Goal: Obtain resource: Download file/media

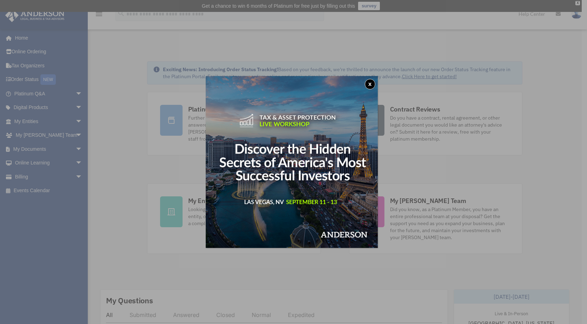
click at [75, 119] on div "x" at bounding box center [293, 162] width 587 height 324
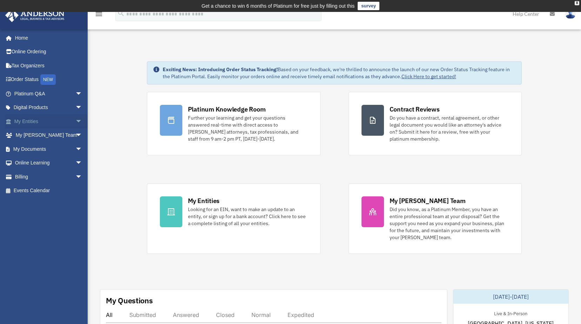
click at [29, 121] on link "My Entities arrow_drop_down" at bounding box center [49, 121] width 88 height 14
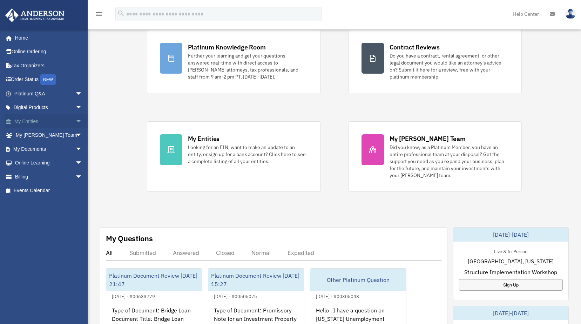
scroll to position [105, 0]
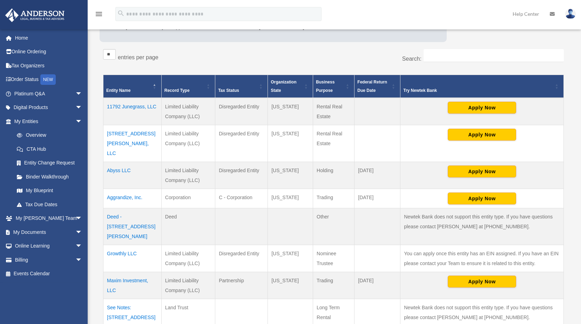
scroll to position [140, 0]
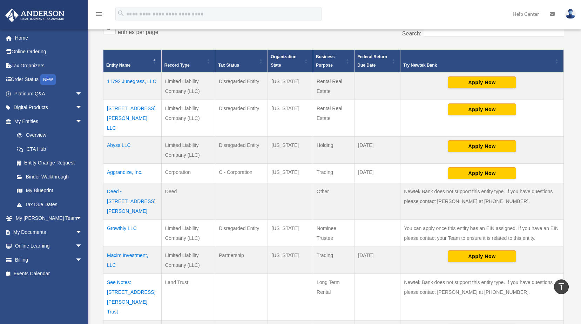
click at [113, 247] on td "Maxim Investment, LLC" at bounding box center [133, 260] width 58 height 27
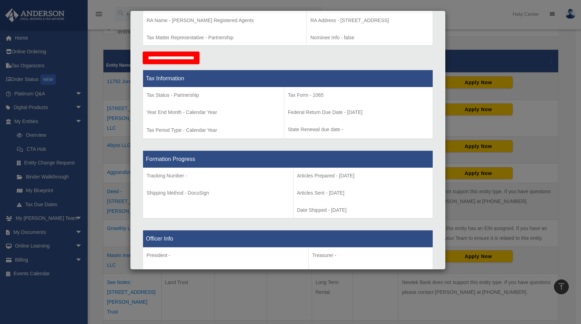
scroll to position [281, 0]
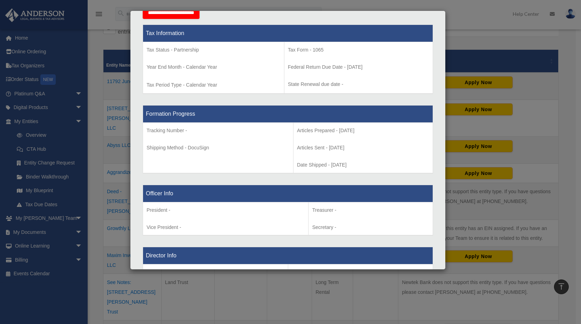
click at [469, 20] on div "Details × Articles Sent Organizational Date" at bounding box center [290, 162] width 581 height 324
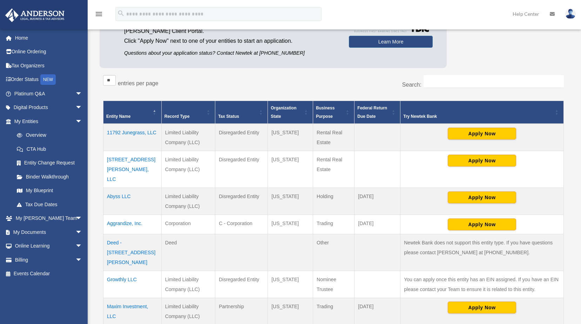
scroll to position [105, 0]
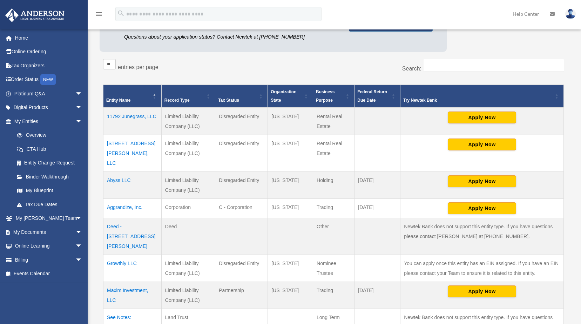
click at [132, 282] on td "Maxim Investment, LLC" at bounding box center [133, 295] width 58 height 27
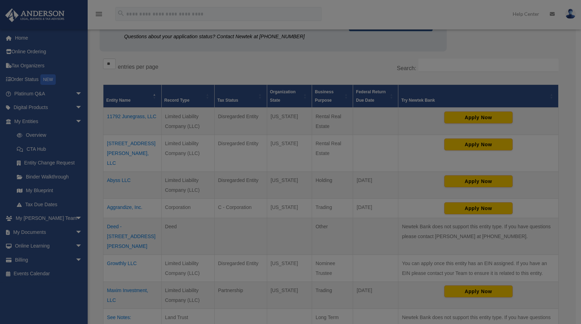
scroll to position [0, 0]
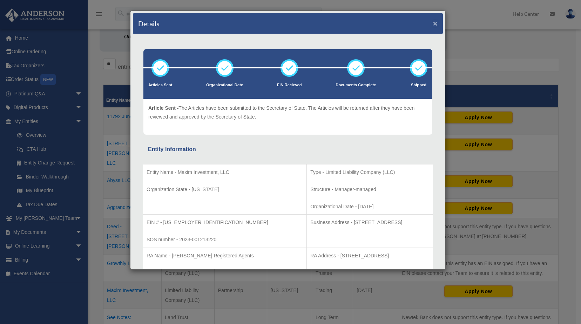
click at [433, 22] on button "×" at bounding box center [435, 23] width 5 height 7
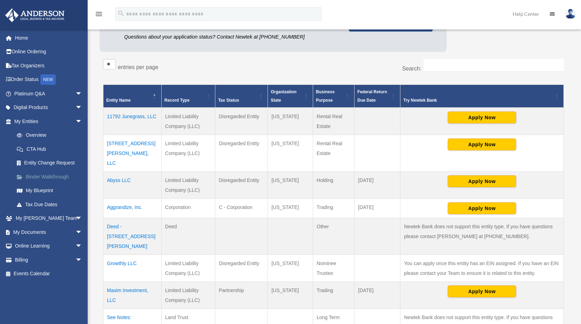
click at [42, 180] on link "Binder Walkthrough" at bounding box center [51, 177] width 83 height 14
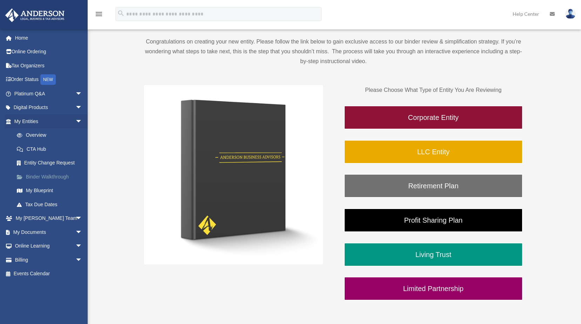
scroll to position [78, 0]
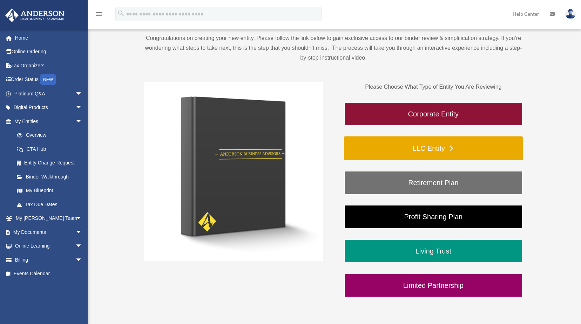
click at [426, 152] on link "LLC Entity" at bounding box center [433, 149] width 179 height 24
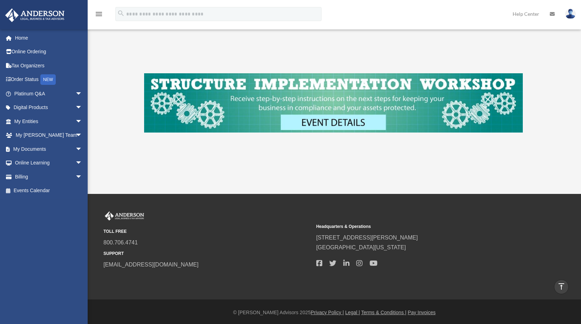
scroll to position [282, 0]
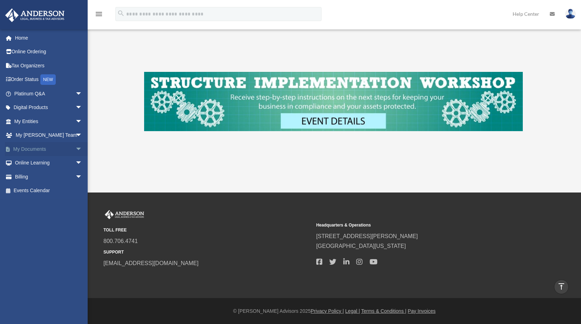
click at [75, 146] on span "arrow_drop_down" at bounding box center [82, 149] width 14 height 14
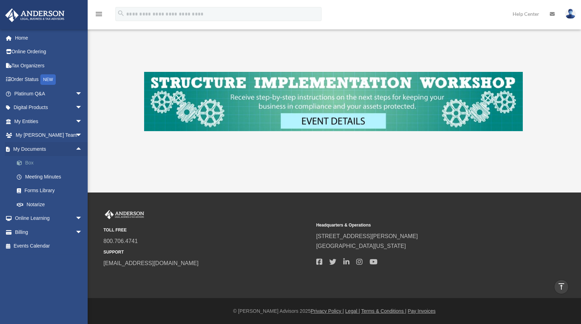
click at [26, 165] on link "Box" at bounding box center [51, 163] width 83 height 14
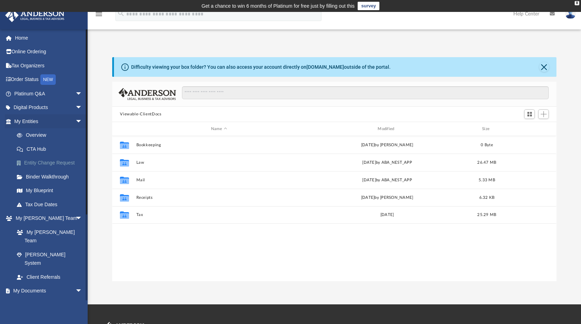
scroll to position [154, 439]
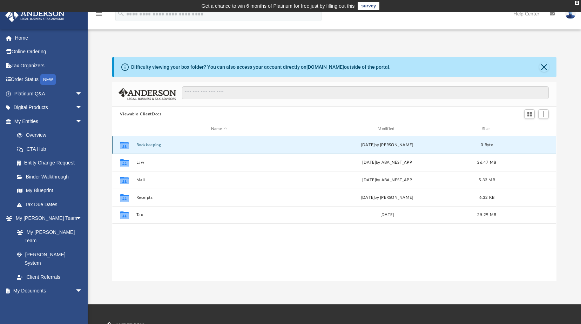
click at [143, 146] on button "Bookkeeping" at bounding box center [219, 145] width 165 height 5
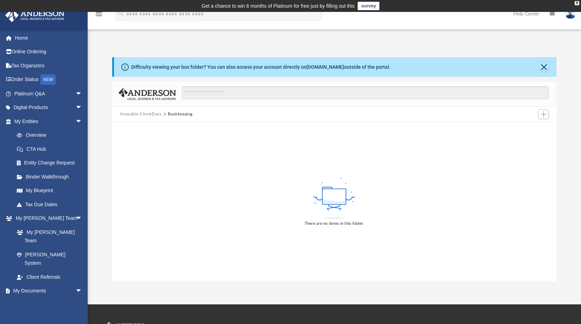
click at [145, 114] on button "Viewable-ClientDocs" at bounding box center [140, 114] width 41 height 6
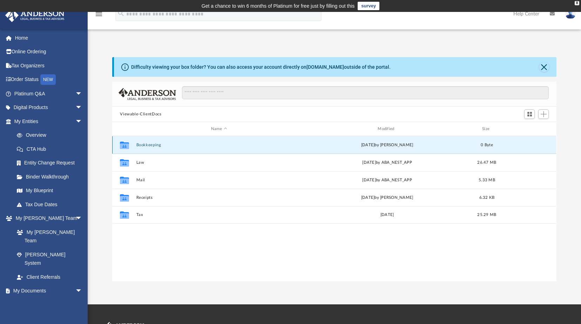
click at [138, 144] on button "Bookkeeping" at bounding box center [219, 145] width 165 height 5
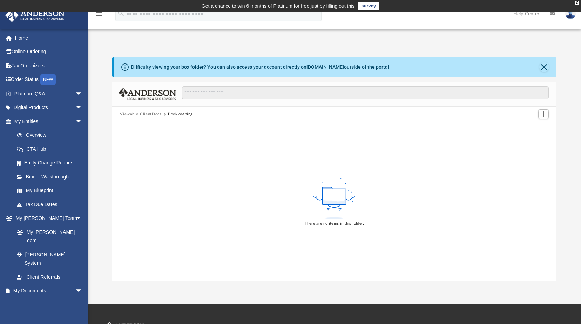
click at [140, 115] on button "Viewable-ClientDocs" at bounding box center [140, 114] width 41 height 6
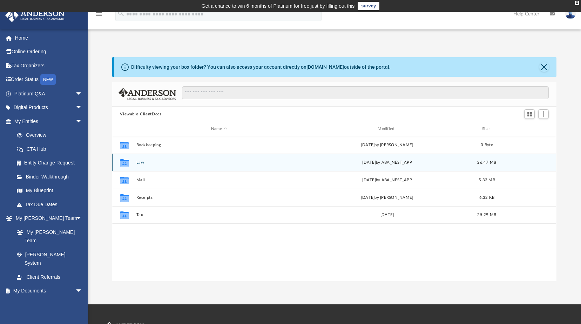
click at [140, 163] on button "Law" at bounding box center [219, 162] width 165 height 5
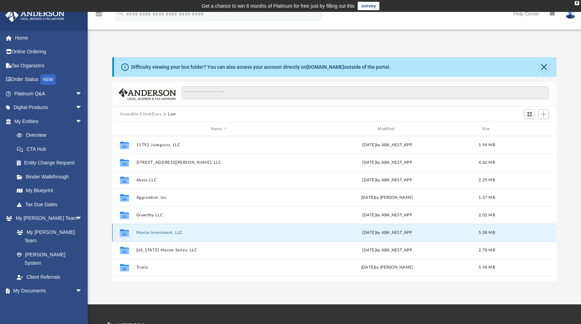
click at [148, 233] on button "Maxim Investment, LLC" at bounding box center [219, 233] width 165 height 5
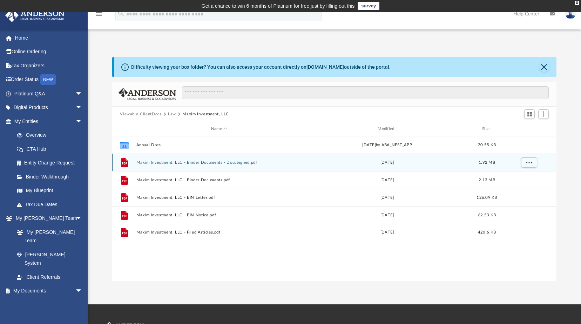
click at [177, 163] on button "Maxim Investment, LLC - Binder Documents - DocuSigned.pdf" at bounding box center [219, 162] width 165 height 5
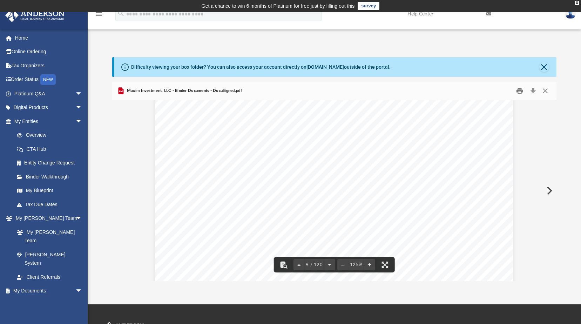
scroll to position [3825, 0]
click at [543, 69] on button "Close" at bounding box center [545, 67] width 10 height 10
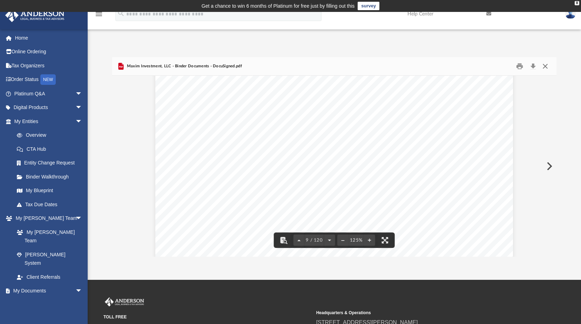
click at [547, 66] on button "Close" at bounding box center [545, 66] width 13 height 11
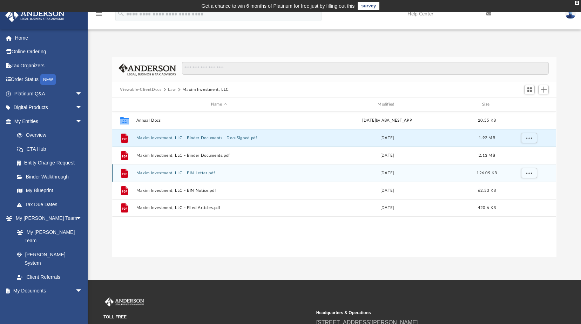
click at [164, 170] on div "File Maxim Investment, LLC - EIN Letter.pdf Tue Mar 7 2023 126.09 KB" at bounding box center [334, 173] width 444 height 18
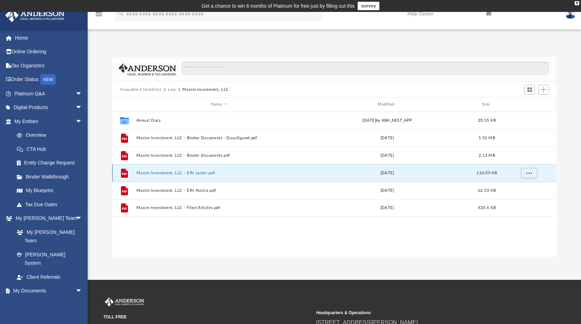
click at [165, 174] on button "Maxim Investment, LLC - EIN Letter.pdf" at bounding box center [219, 173] width 165 height 5
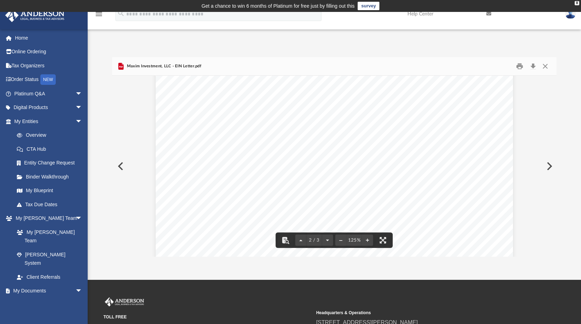
scroll to position [737, 0]
click at [532, 65] on button "Download" at bounding box center [533, 66] width 13 height 11
click at [546, 65] on button "Close" at bounding box center [545, 66] width 13 height 11
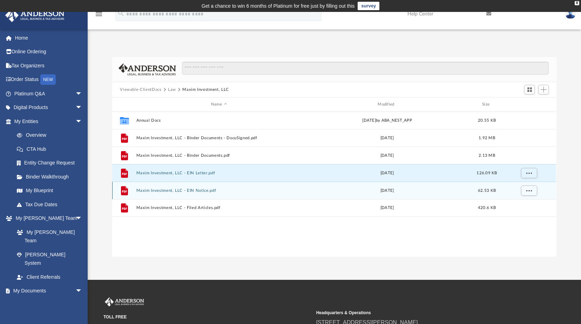
click at [170, 192] on button "Maxim Investment, LLC - EIN Notice.pdf" at bounding box center [219, 190] width 165 height 5
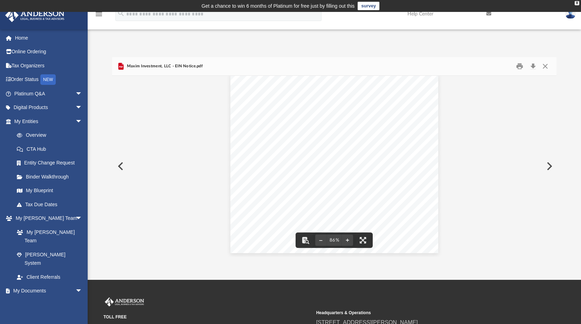
scroll to position [9, 0]
click at [544, 66] on button "Close" at bounding box center [545, 66] width 13 height 11
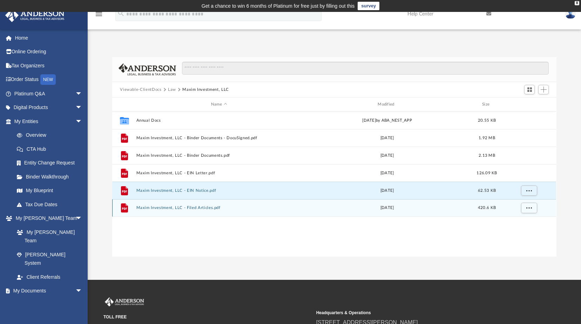
click at [193, 205] on div "File Maxim Investment, LLC - Filed Articles.pdf Tue Jan 24 2023 420.6 KB" at bounding box center [334, 208] width 444 height 18
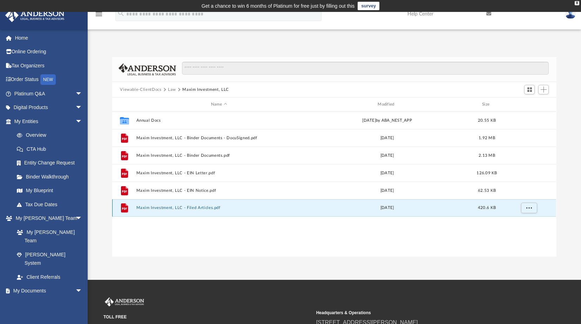
click at [161, 208] on button "Maxim Investment, LLC - Filed Articles.pdf" at bounding box center [219, 208] width 165 height 5
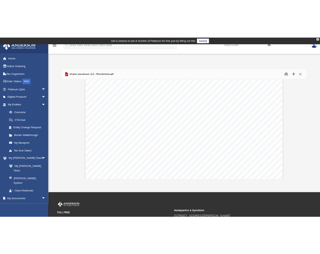
scroll to position [912, 0]
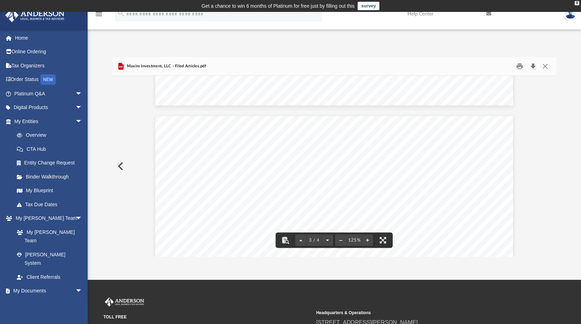
click at [532, 68] on button "Download" at bounding box center [533, 66] width 13 height 11
click at [548, 66] on button "Close" at bounding box center [545, 66] width 13 height 11
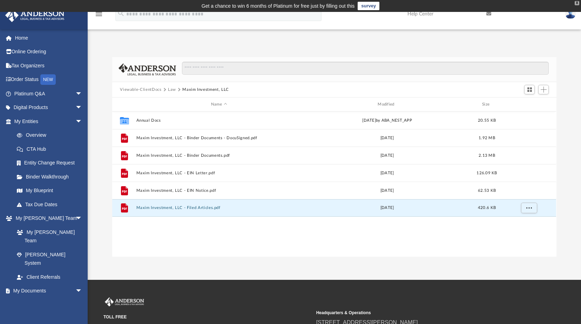
click at [575, 4] on div "X" at bounding box center [577, 3] width 5 height 4
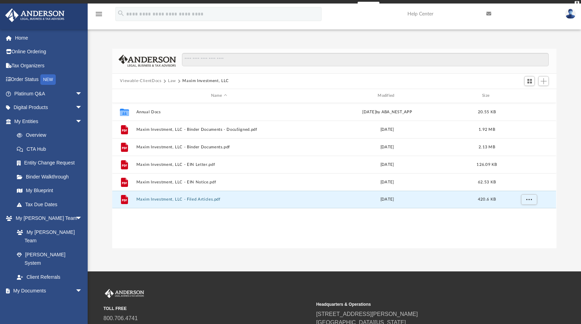
click at [575, 4] on link at bounding box center [570, 13] width 21 height 31
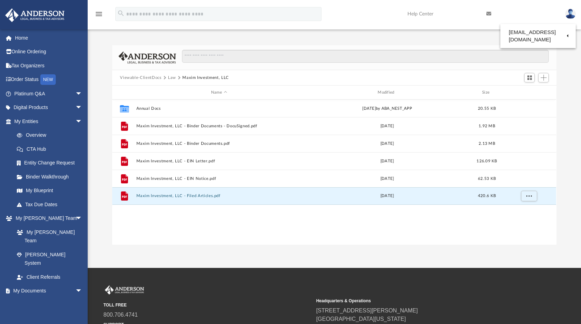
click at [563, 78] on div "Difficulty viewing your box folder? You can also access your account directly o…" at bounding box center [335, 145] width 494 height 200
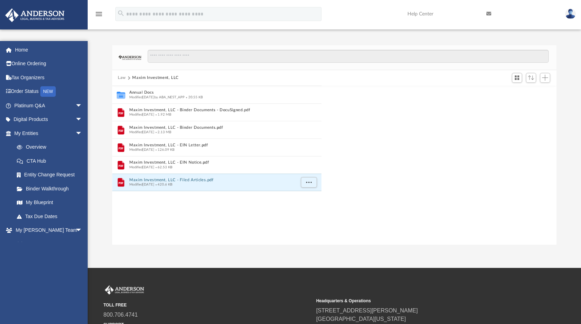
scroll to position [154, 439]
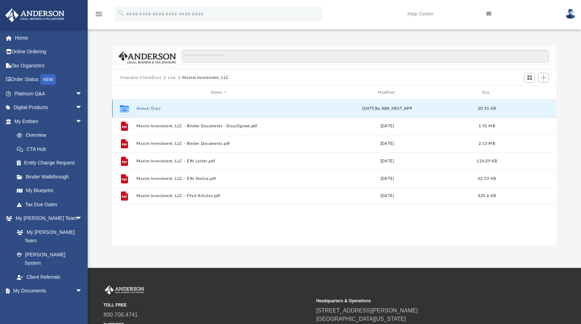
click at [145, 109] on button "Annual Docs" at bounding box center [219, 108] width 165 height 5
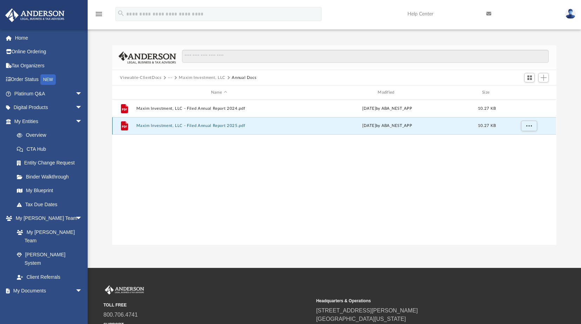
click at [151, 124] on button "Maxim Investment, LLC - Filed Annual Report 2025.pdf" at bounding box center [219, 126] width 165 height 5
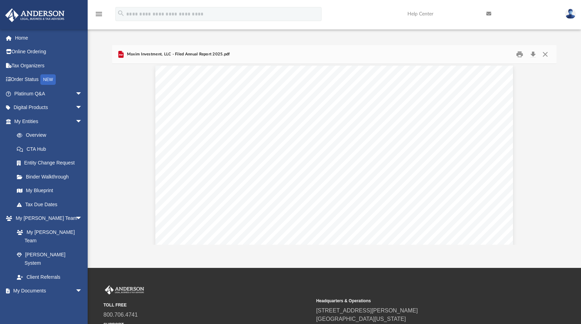
scroll to position [0, 0]
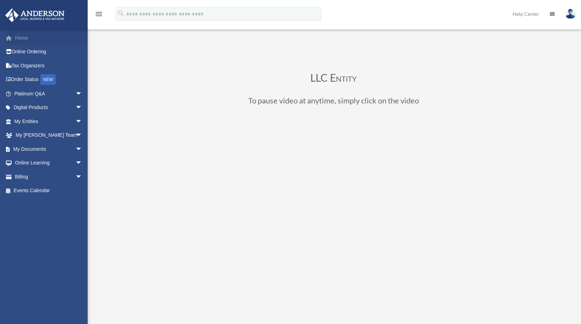
click at [21, 40] on link "Home" at bounding box center [49, 38] width 88 height 14
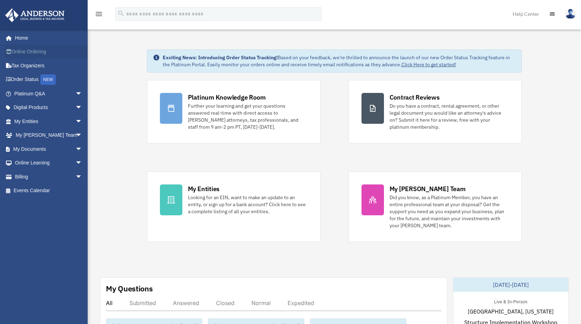
click at [18, 52] on link "Online Ordering" at bounding box center [49, 52] width 88 height 14
click at [19, 66] on link "Tax Organizers" at bounding box center [49, 66] width 88 height 14
